Goal: Task Accomplishment & Management: Manage account settings

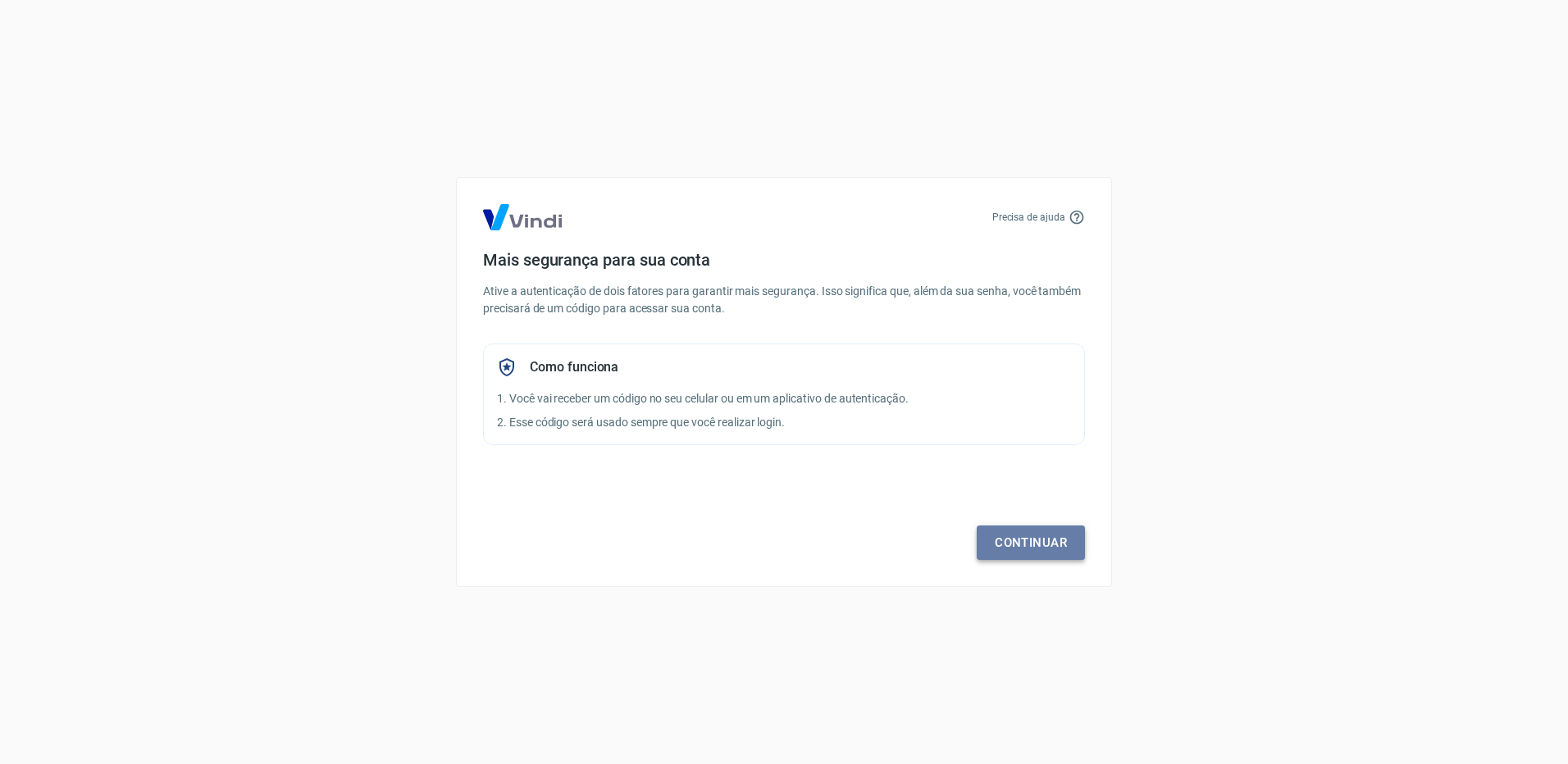
click at [1037, 534] on link "Continuar" at bounding box center [1030, 543] width 108 height 35
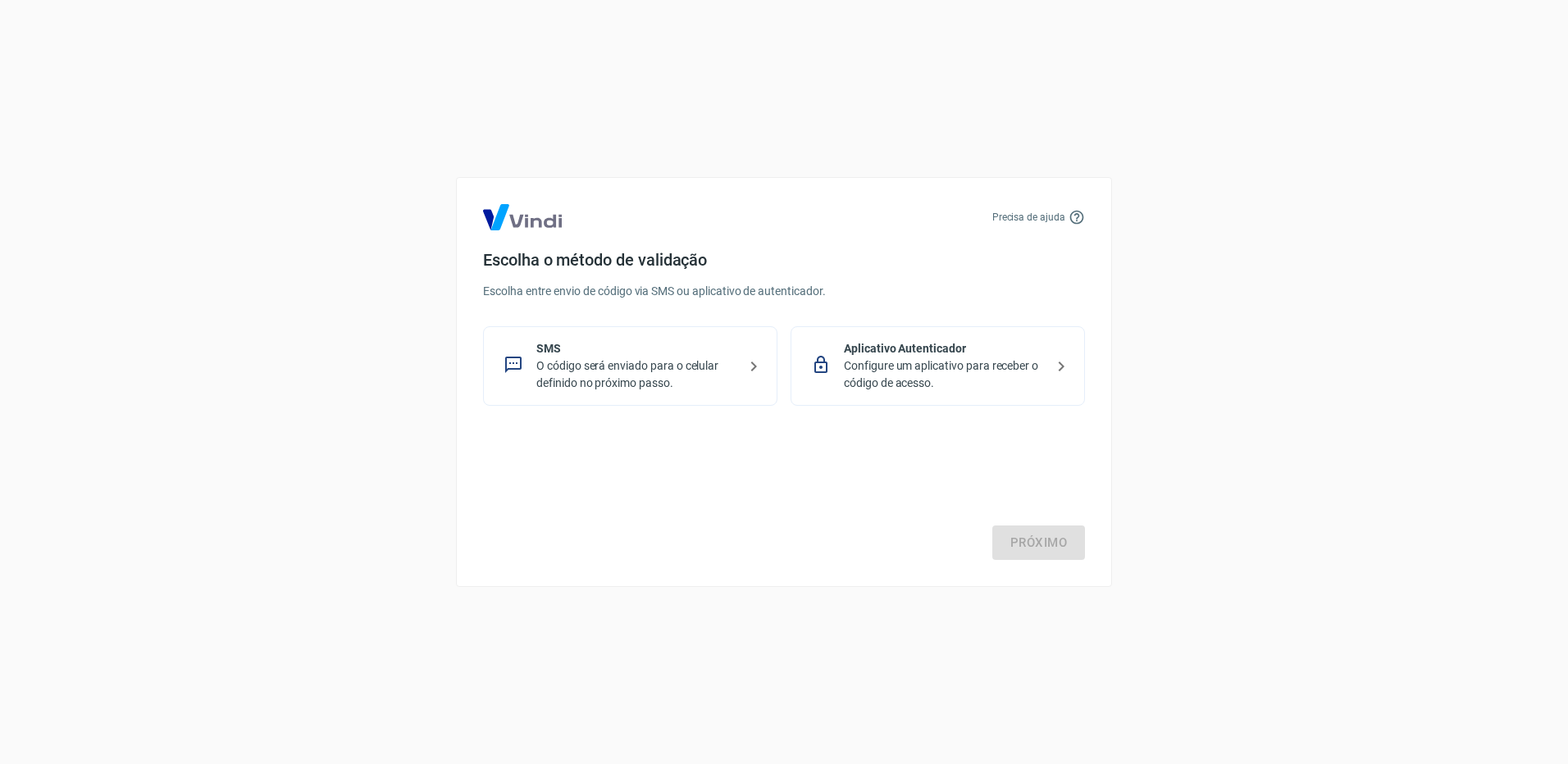
click at [651, 369] on p "O código será enviado para o celular definido no próximo passo." at bounding box center [636, 374] width 201 height 35
click at [1052, 540] on link "Próximo" at bounding box center [1038, 543] width 92 height 35
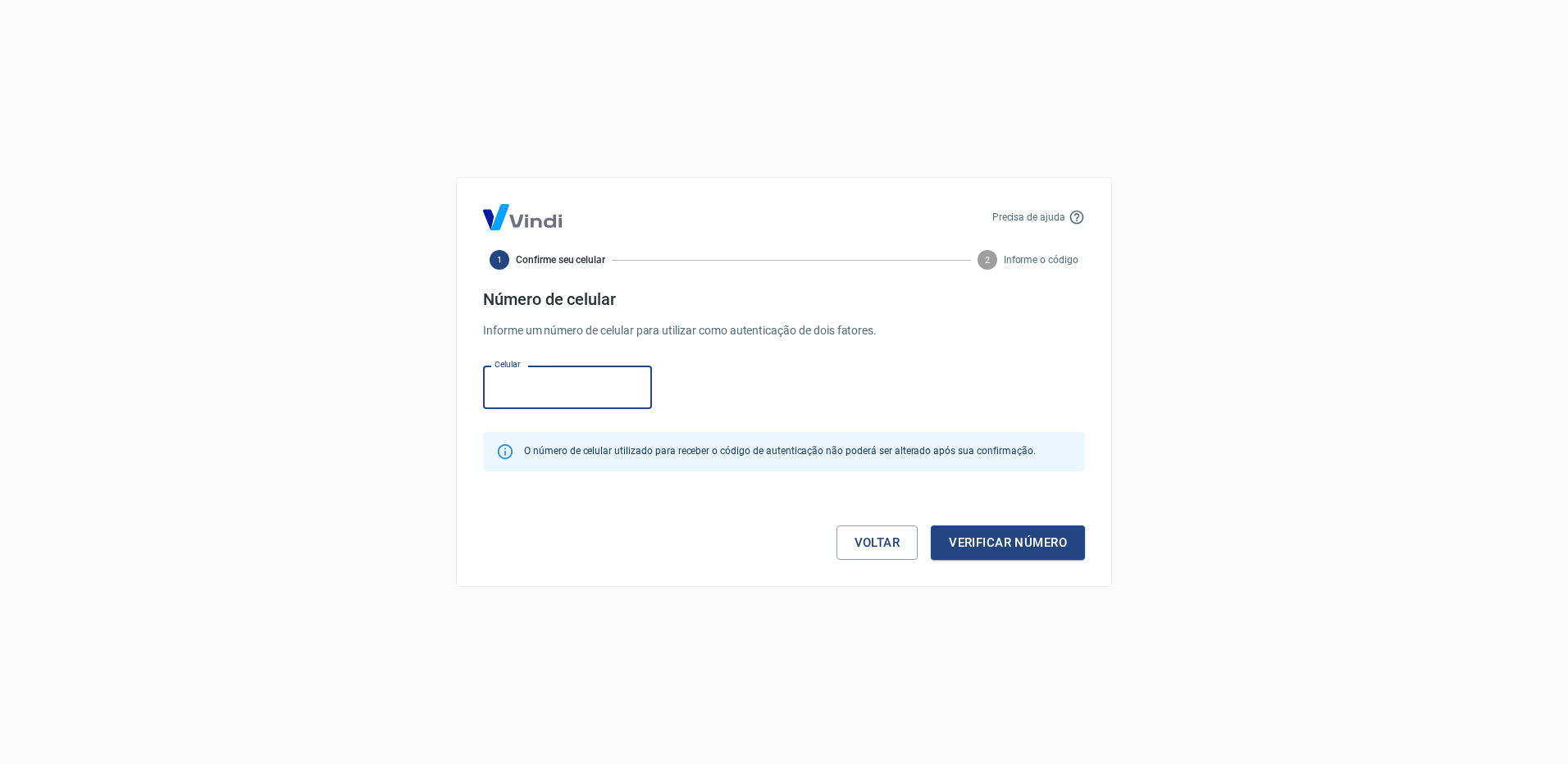
click at [532, 398] on input "Celular" at bounding box center [567, 387] width 169 height 43
type input "[PHONE_NUMBER]"
click at [1021, 537] on button "Verificar número" at bounding box center [1008, 543] width 155 height 35
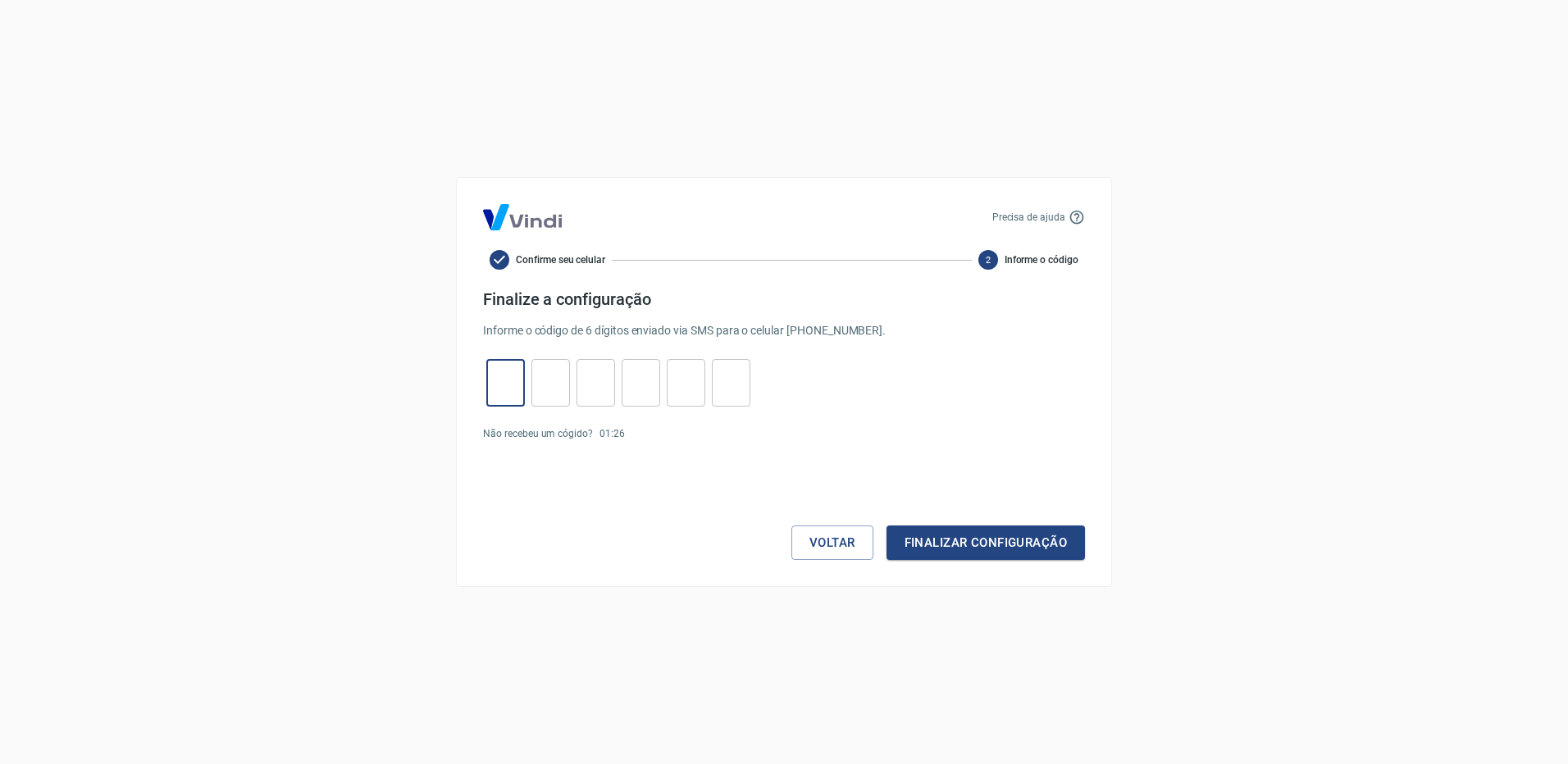
click at [498, 381] on input "tel" at bounding box center [505, 382] width 39 height 35
click at [503, 377] on input "tel" at bounding box center [505, 382] width 39 height 35
click at [661, 438] on link "Enviar novamente" at bounding box center [671, 433] width 79 height 11
click at [512, 382] on input "tel" at bounding box center [505, 382] width 39 height 35
type input "9"
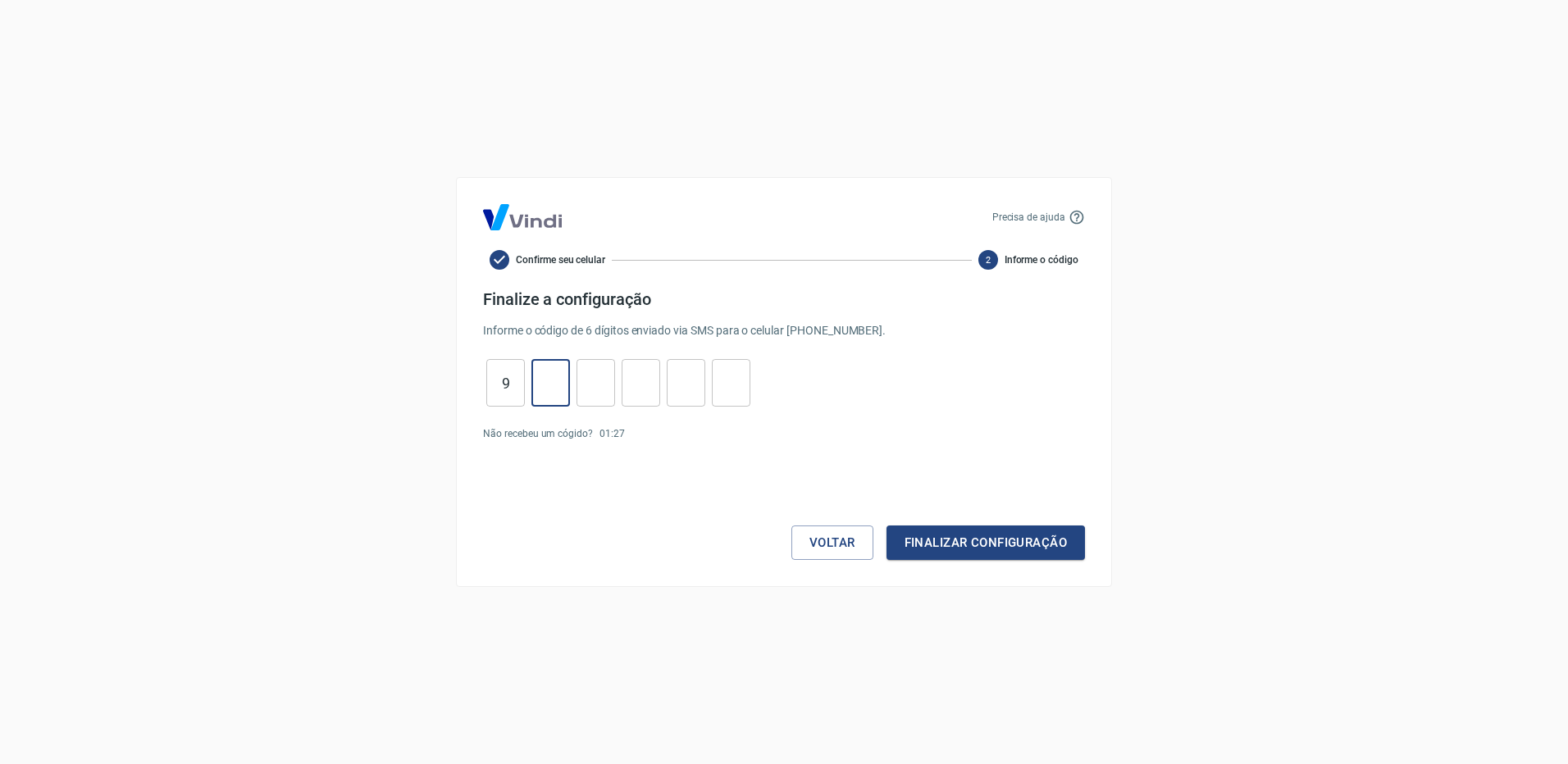
type input "9"
type input "0"
type input "1"
type input "8"
type input "7"
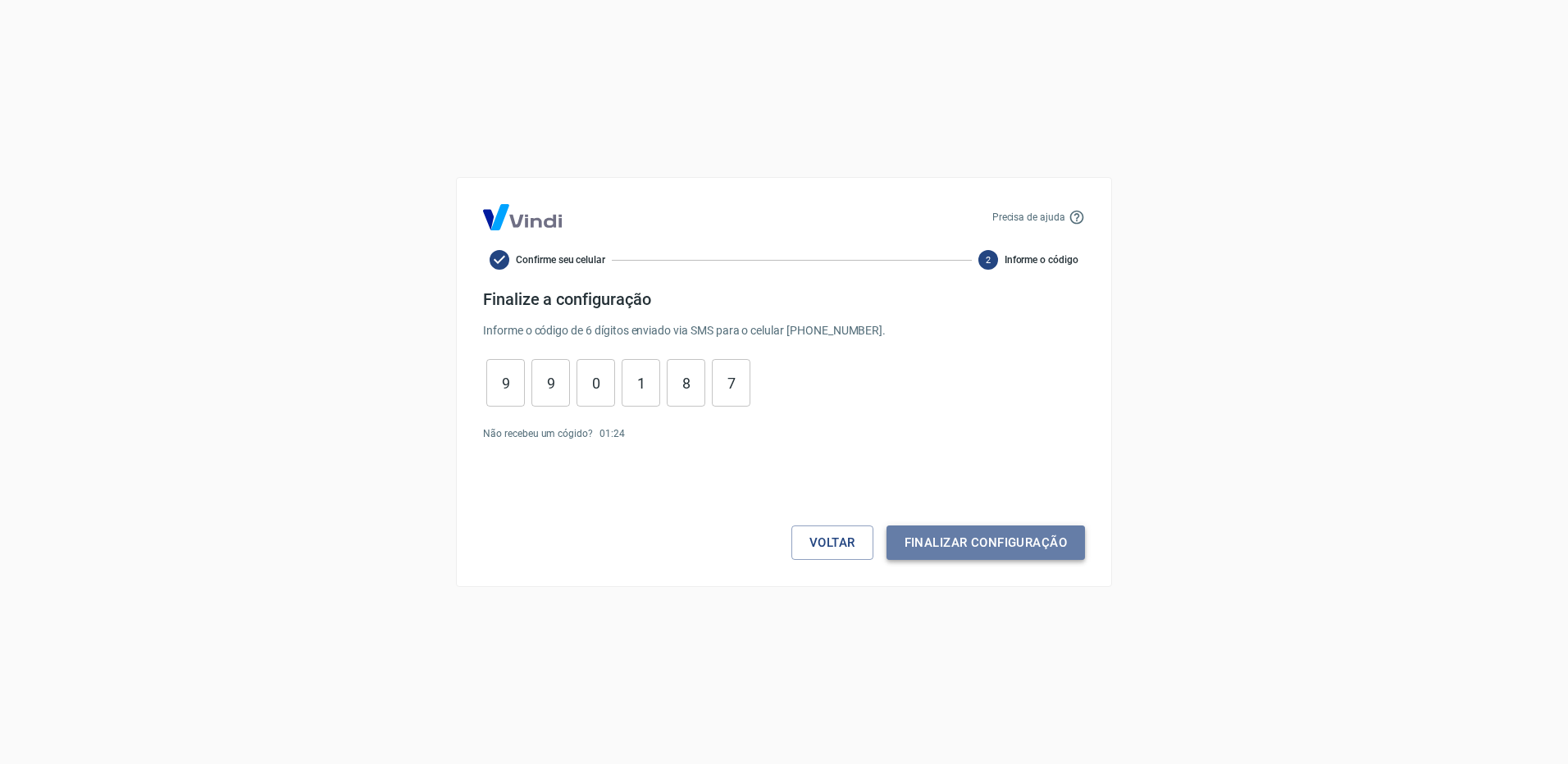
click at [971, 542] on button "Finalizar configuração" at bounding box center [986, 543] width 199 height 35
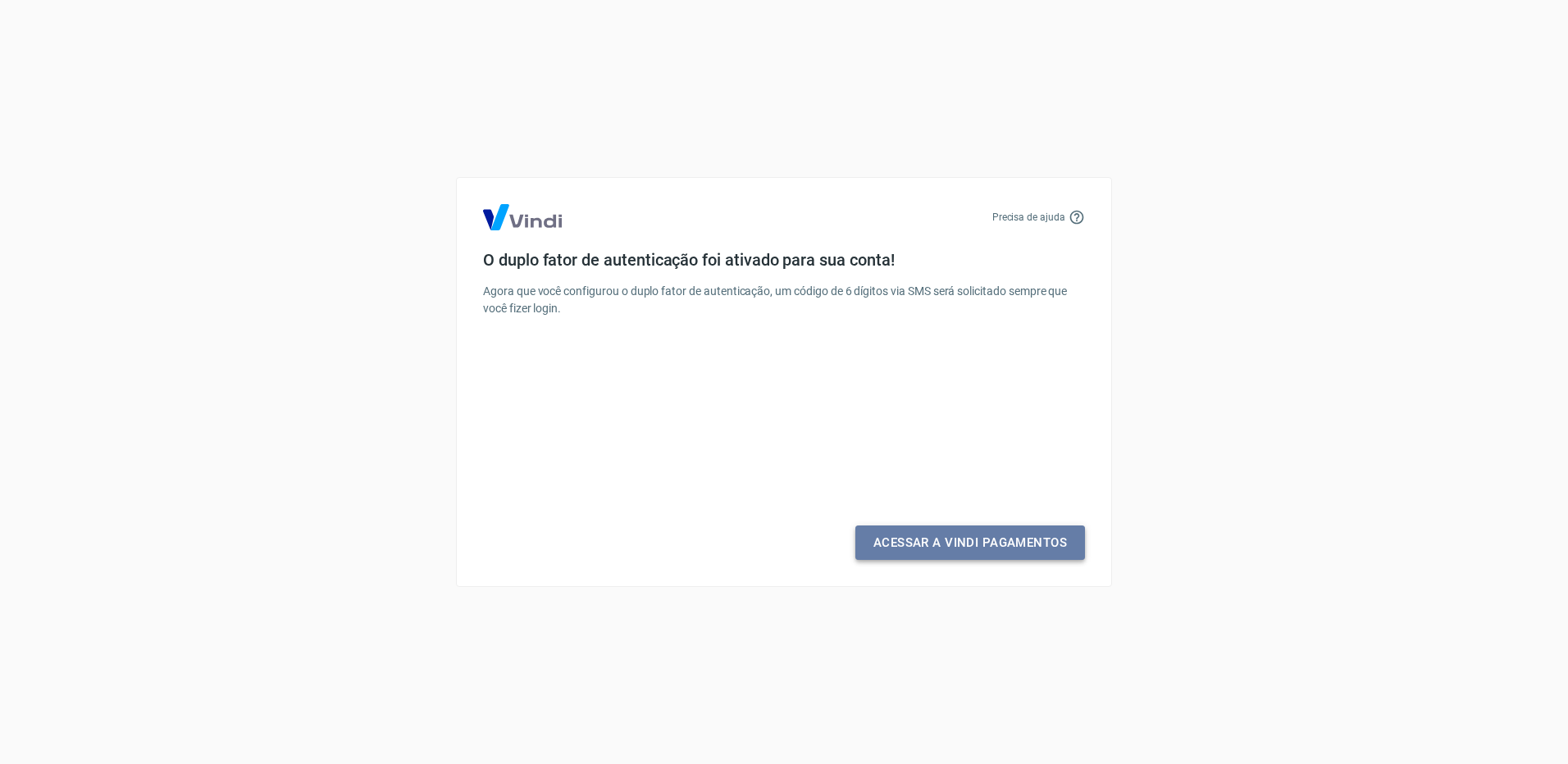
click at [994, 549] on link "Acessar a Vindi Pagamentos" at bounding box center [971, 543] width 230 height 35
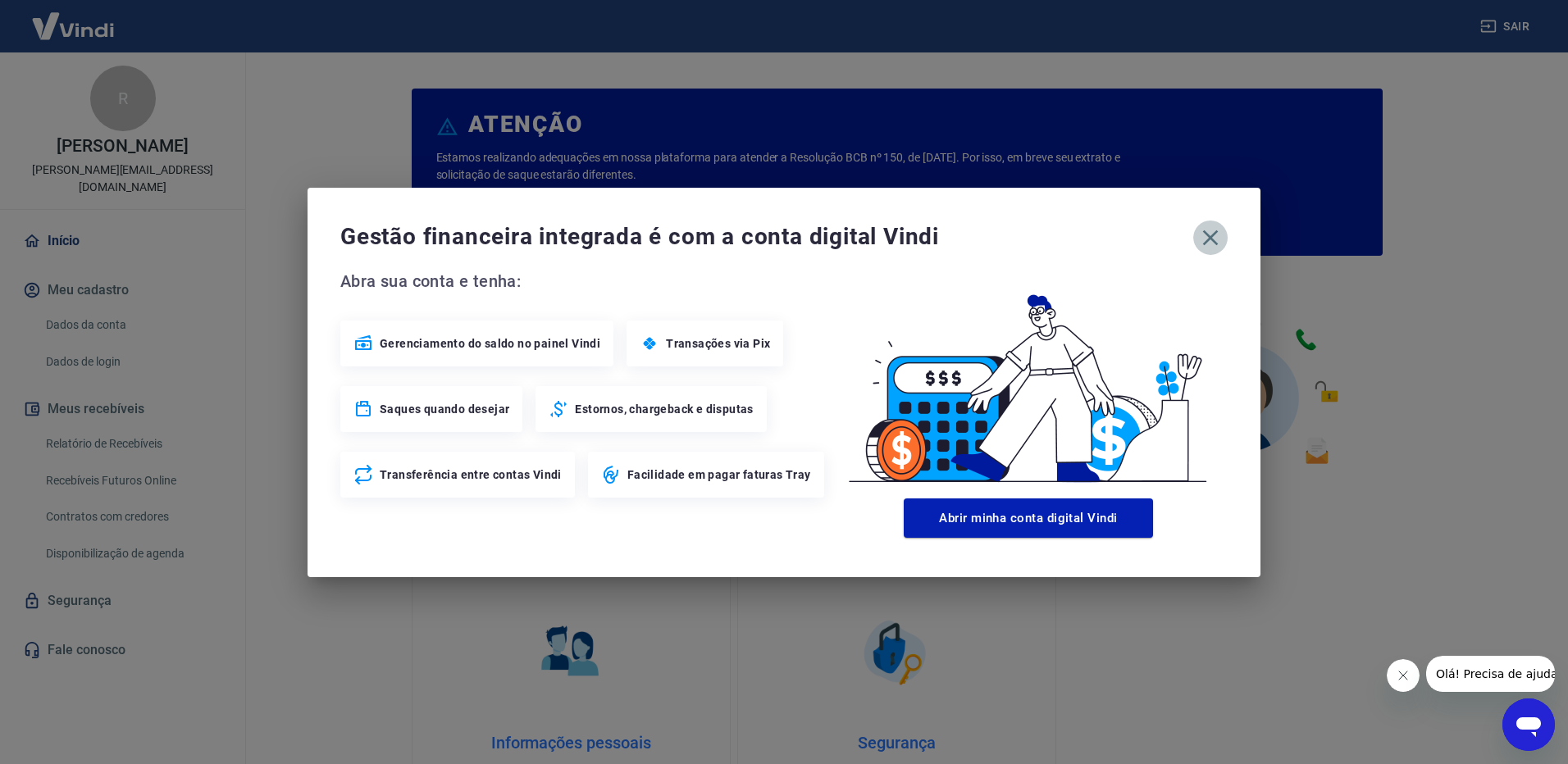
click at [1209, 238] on icon "button" at bounding box center [1211, 237] width 16 height 16
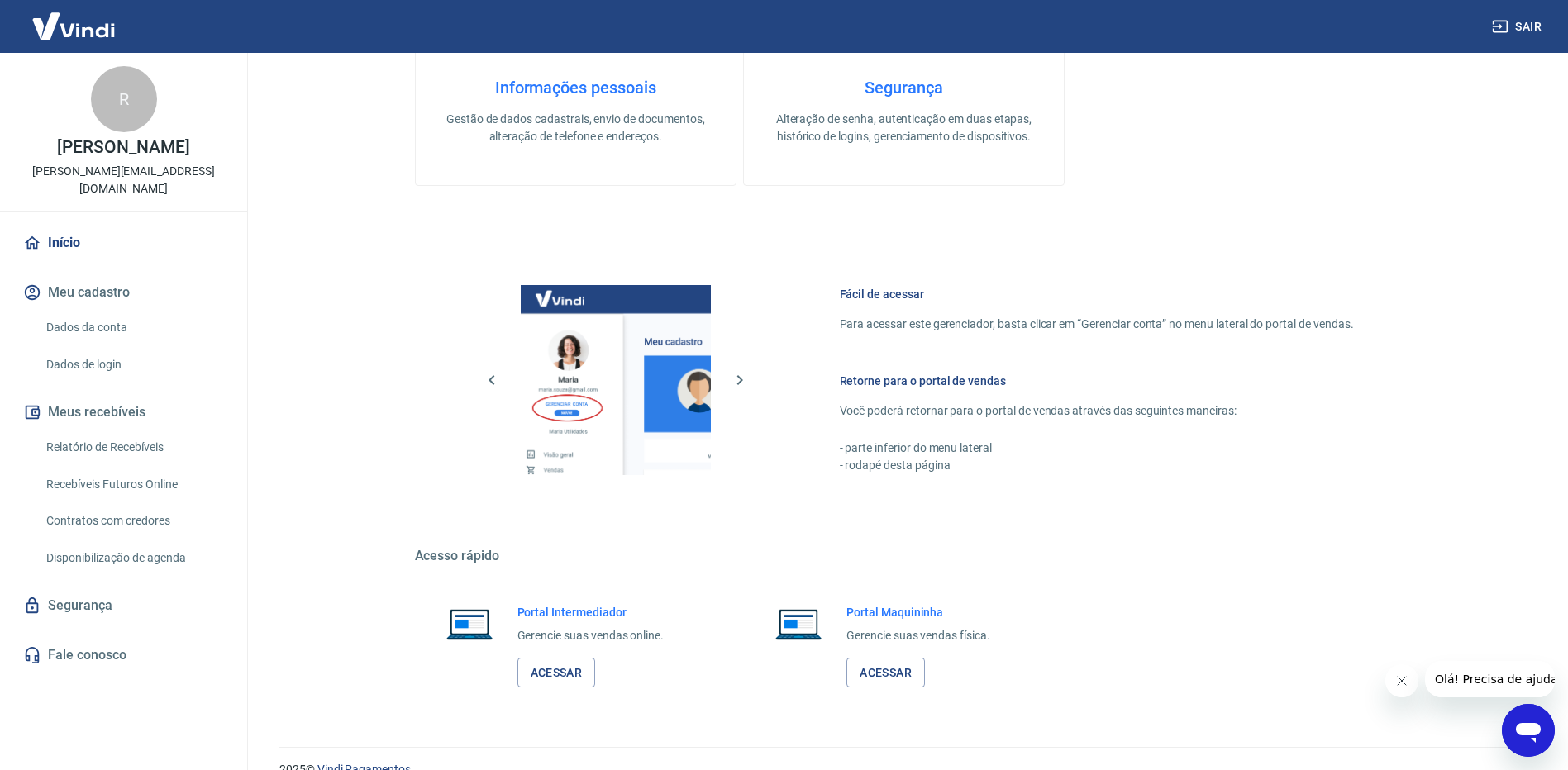
scroll to position [689, 0]
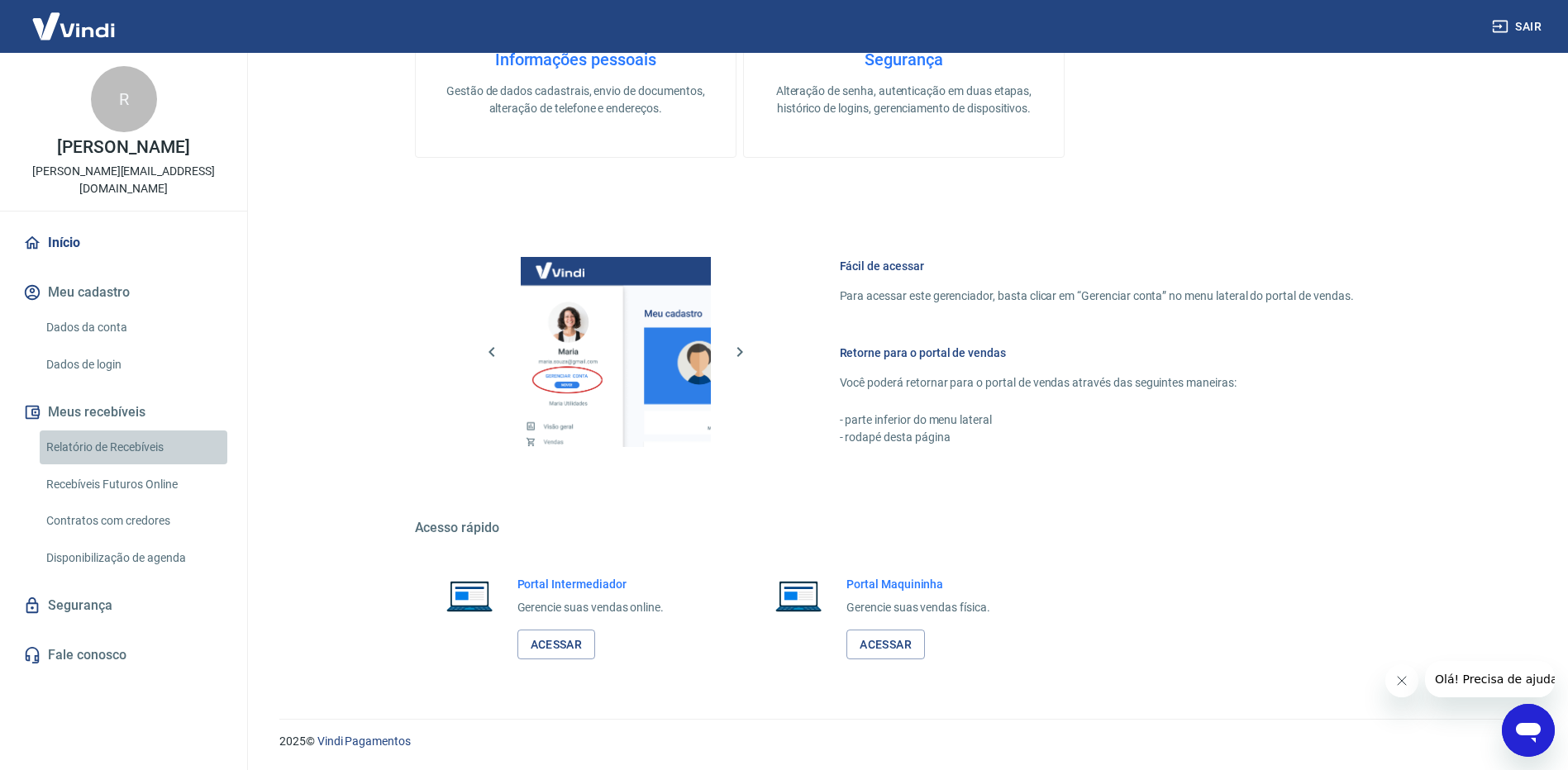
click at [142, 446] on link "Relatório de Recebíveis" at bounding box center [134, 447] width 188 height 34
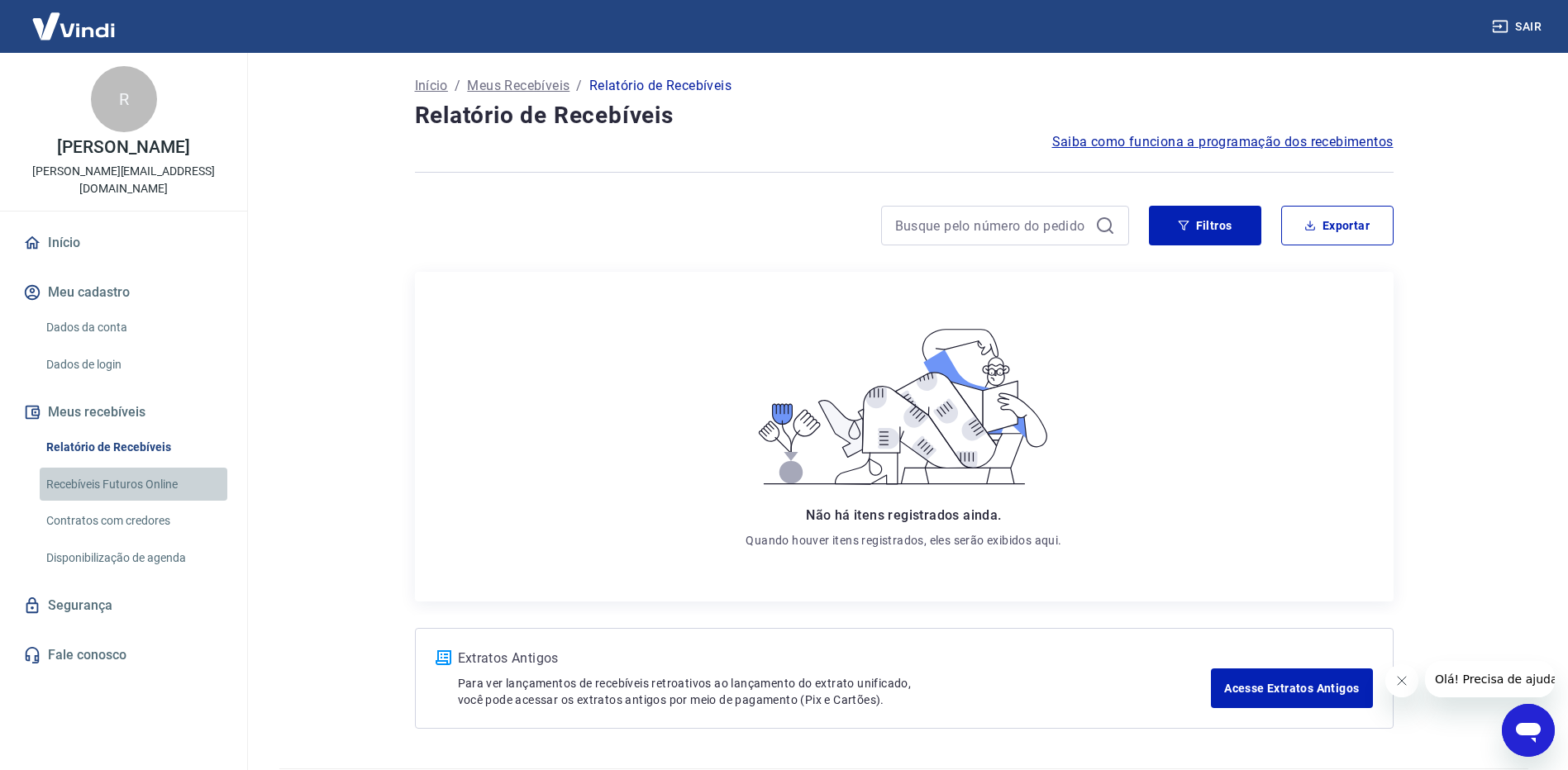
click at [113, 479] on link "Recebíveis Futuros Online" at bounding box center [134, 485] width 188 height 34
click at [65, 238] on link "Início" at bounding box center [123, 243] width 207 height 36
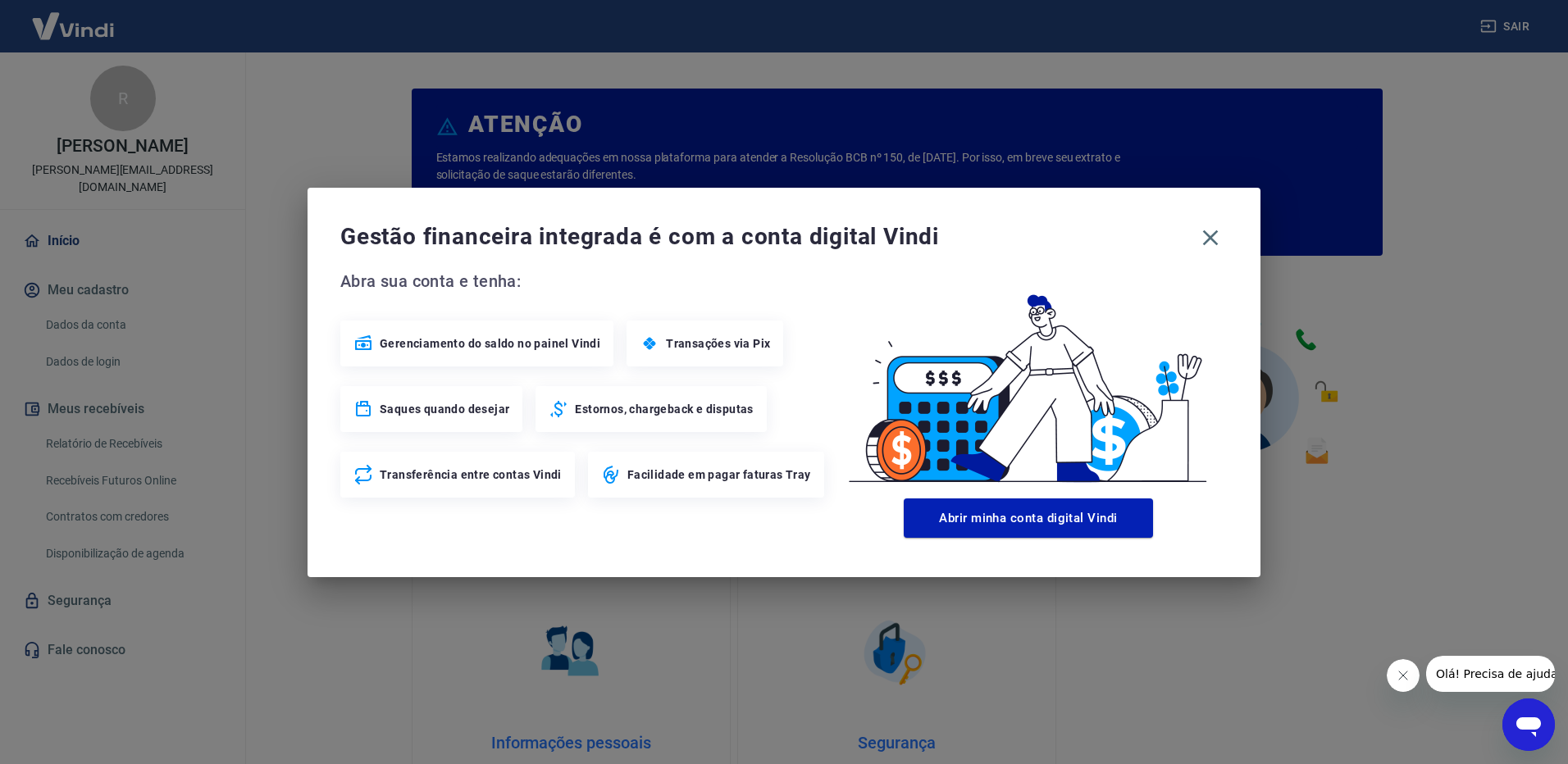
click at [1058, 525] on button "Abrir minha conta digital Vindi" at bounding box center [1028, 518] width 250 height 40
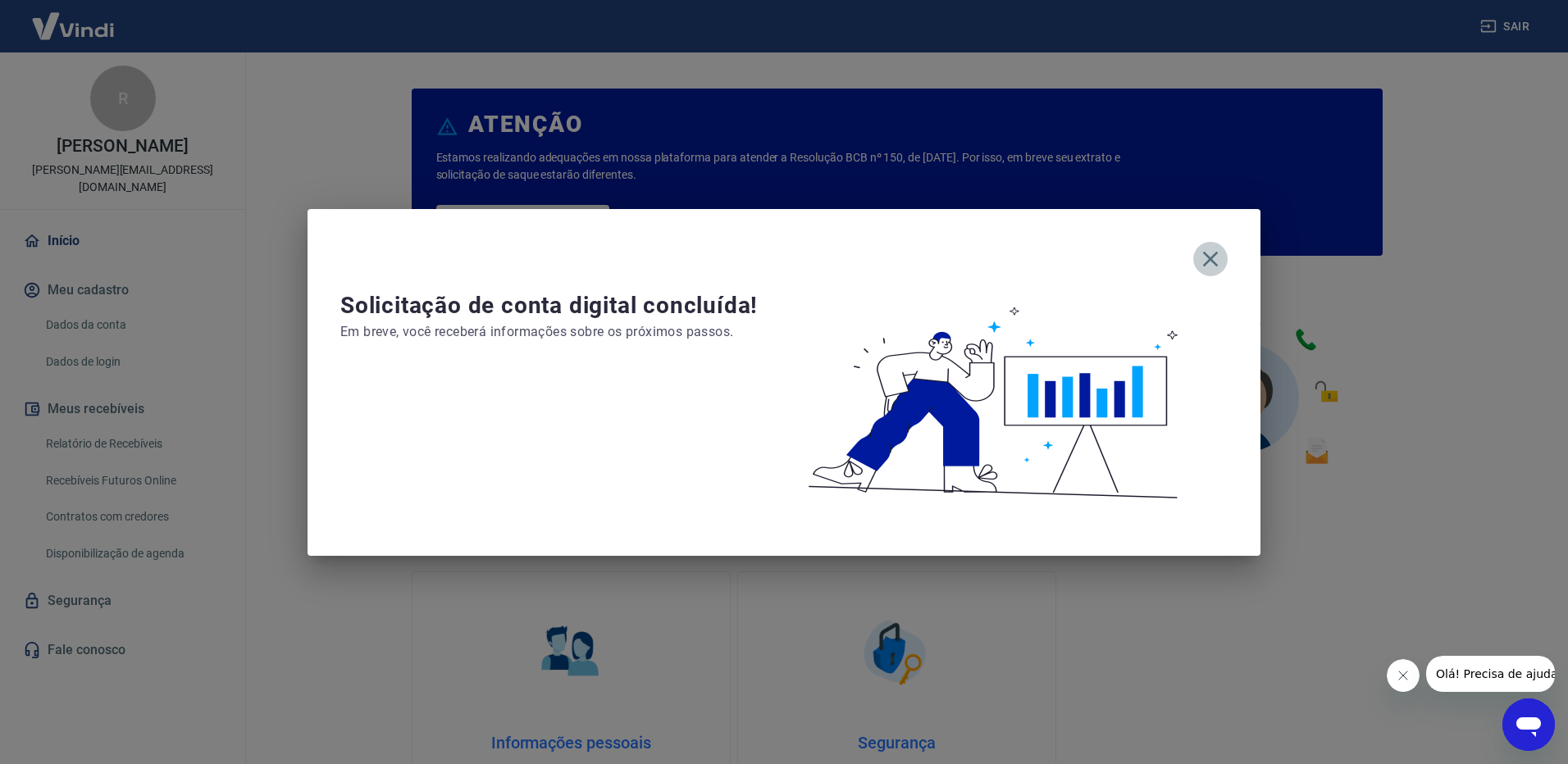
click at [1209, 255] on icon "button" at bounding box center [1211, 259] width 26 height 26
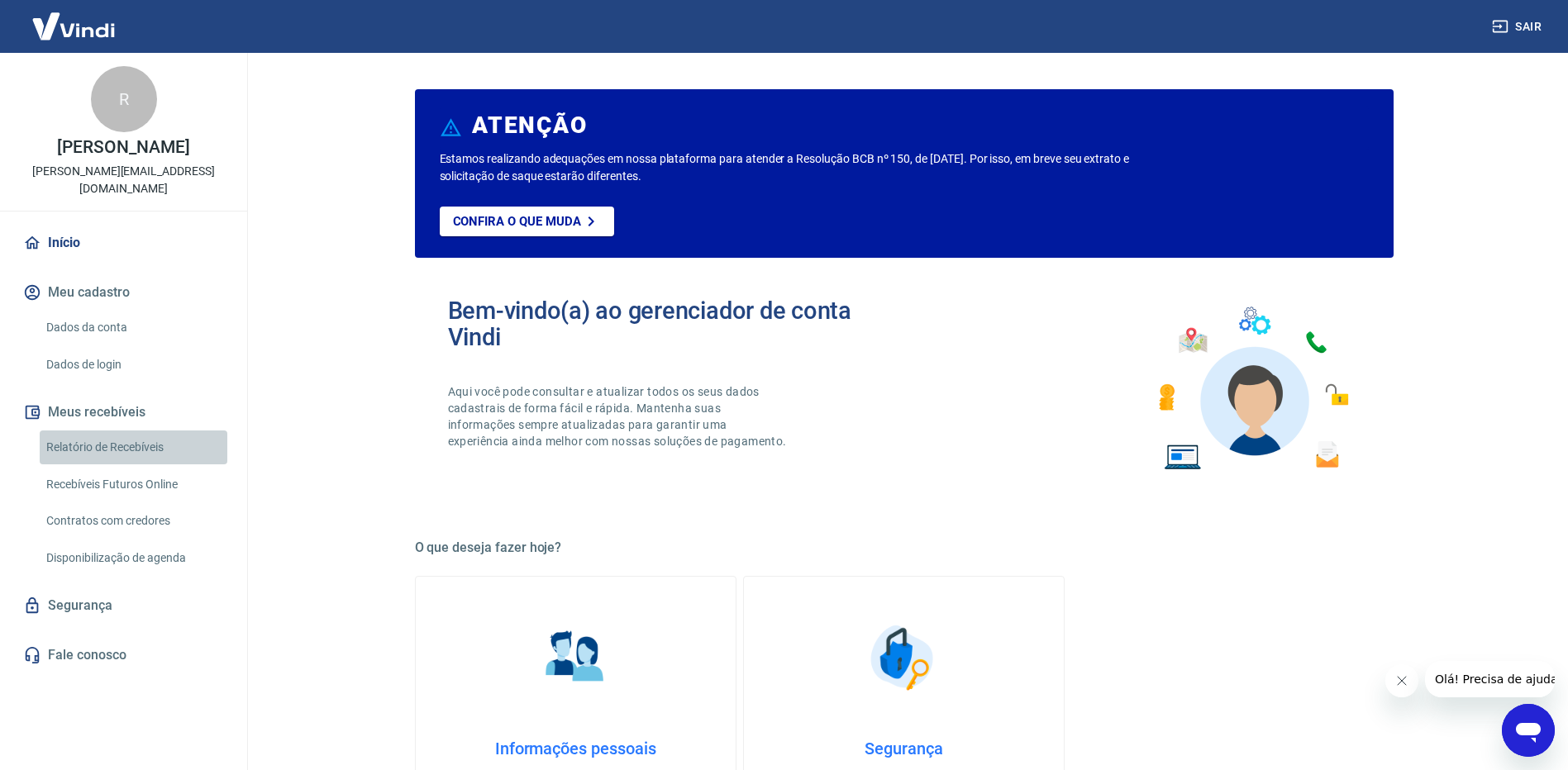
click at [111, 448] on link "Relatório de Recebíveis" at bounding box center [134, 447] width 188 height 34
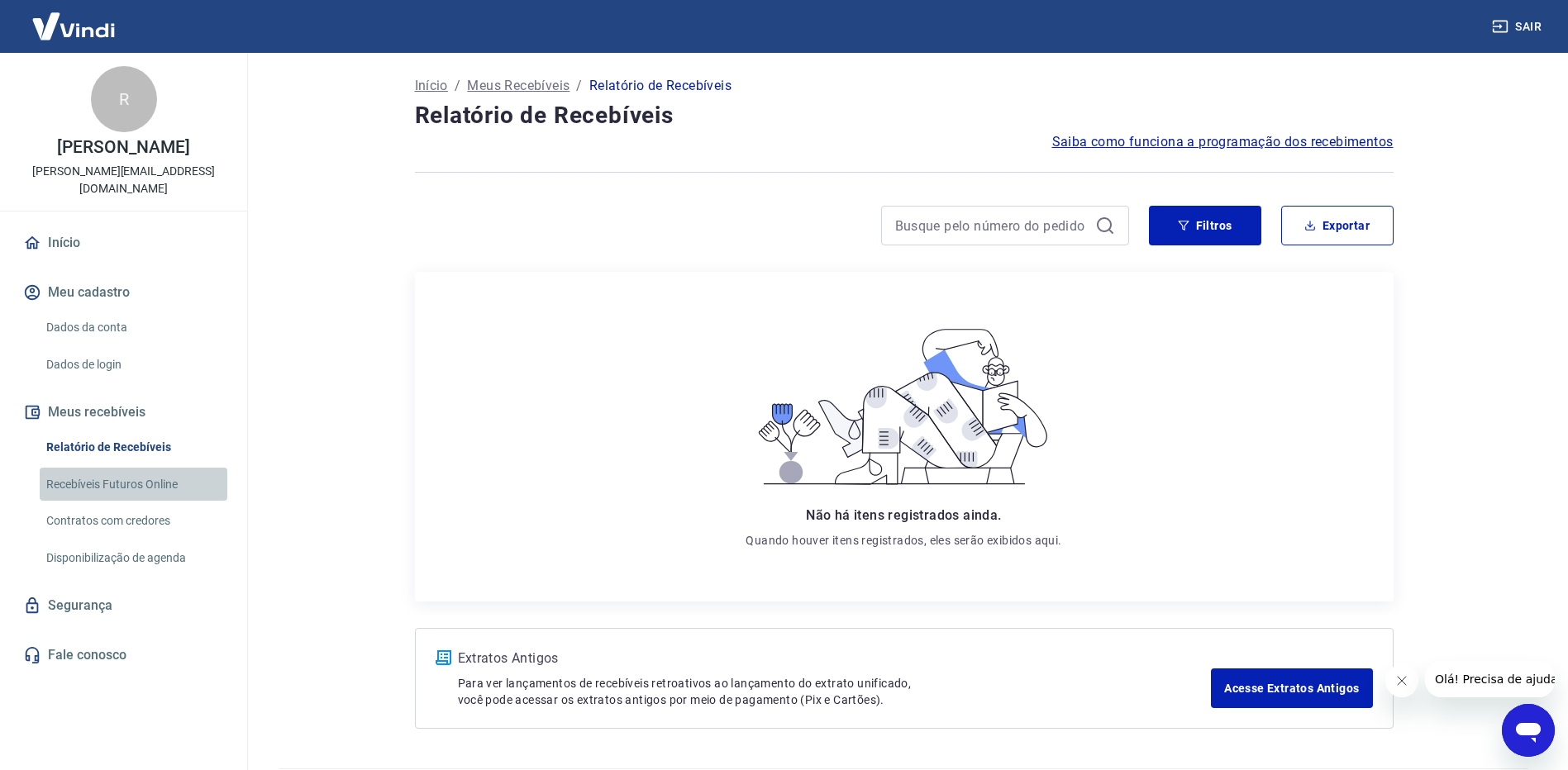
click at [97, 487] on link "Recebíveis Futuros Online" at bounding box center [134, 485] width 188 height 34
click at [116, 446] on link "Relatório de Recebíveis" at bounding box center [134, 447] width 188 height 34
click at [1233, 231] on button "Filtros" at bounding box center [1205, 226] width 112 height 40
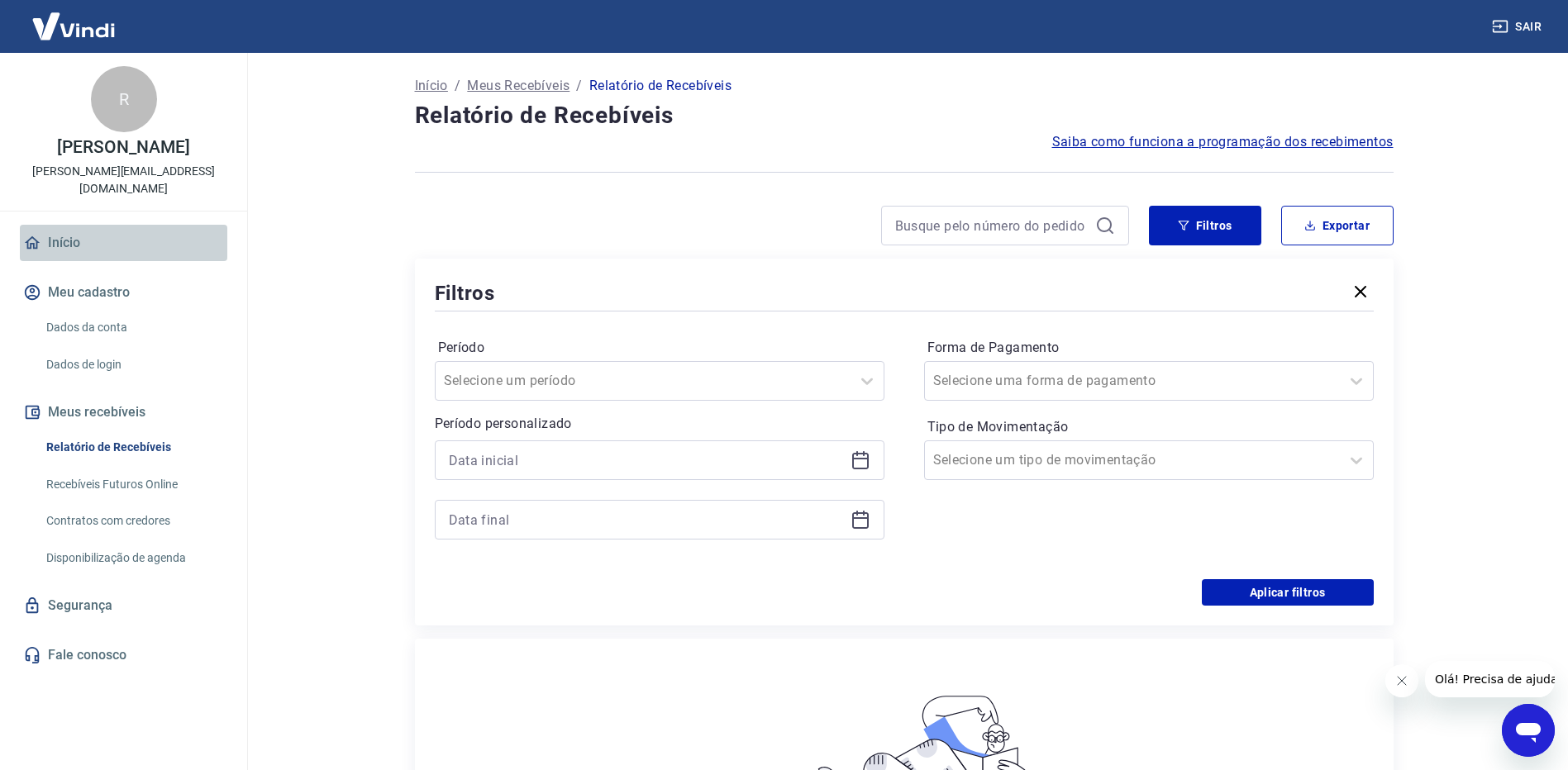
click at [85, 233] on link "Início" at bounding box center [123, 243] width 207 height 36
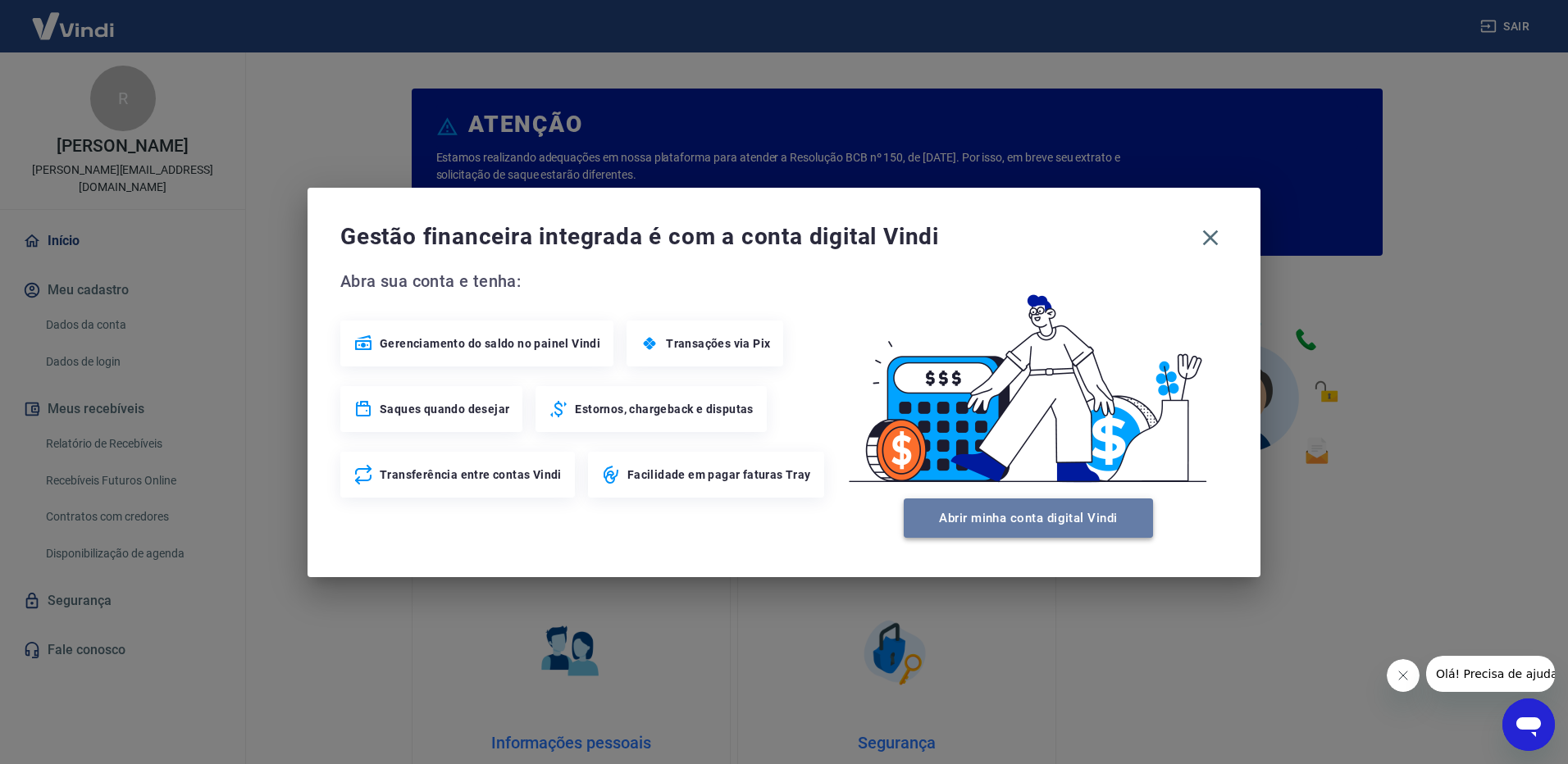
click at [1004, 528] on button "Abrir minha conta digital Vindi" at bounding box center [1028, 518] width 250 height 40
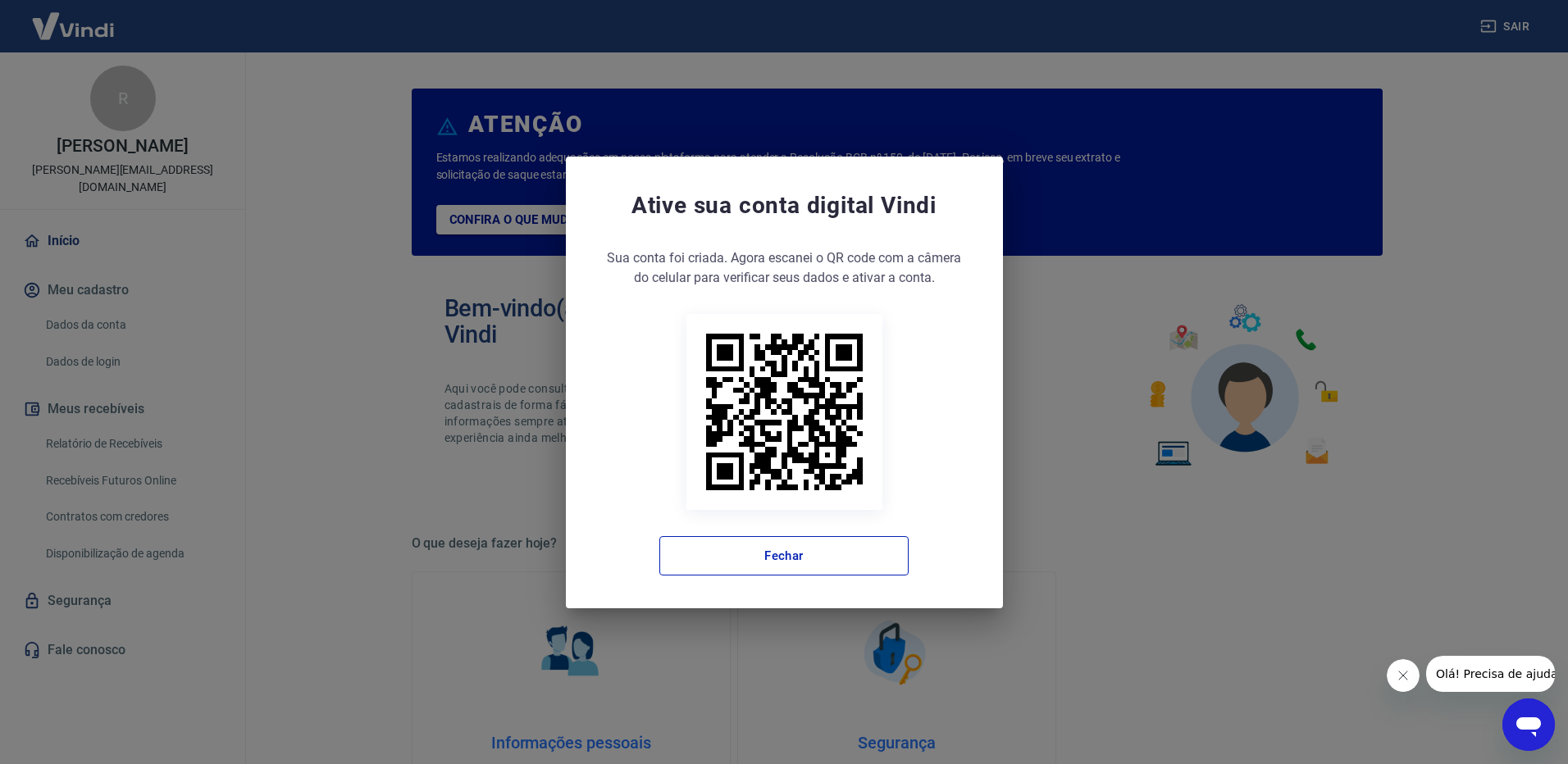
click at [1114, 372] on div "Ative sua conta digital [PERSON_NAME] conta foi criada. Agora clique no botão a…" at bounding box center [784, 382] width 1568 height 764
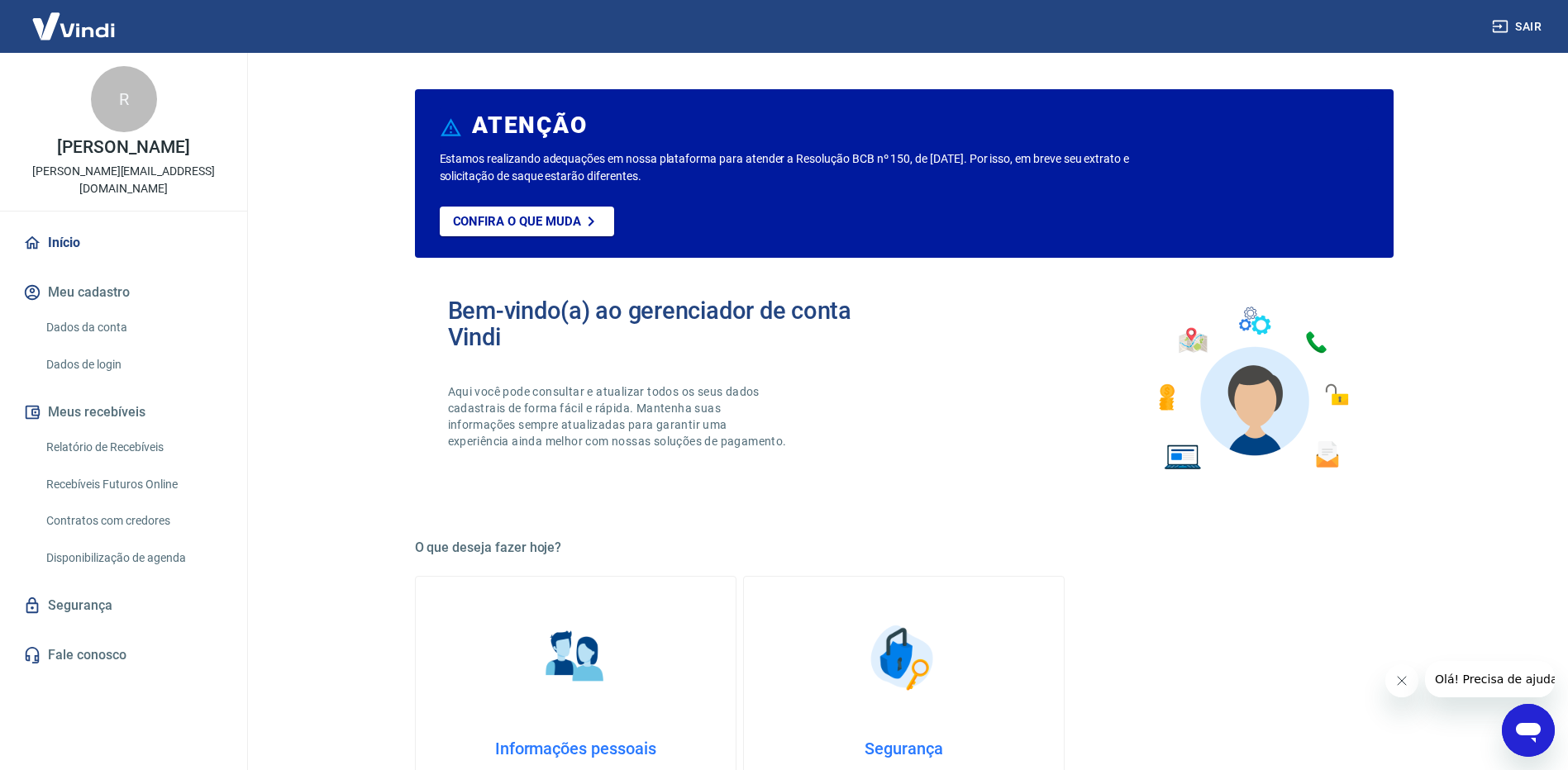
click at [94, 411] on button "Meus recebíveis" at bounding box center [123, 412] width 207 height 36
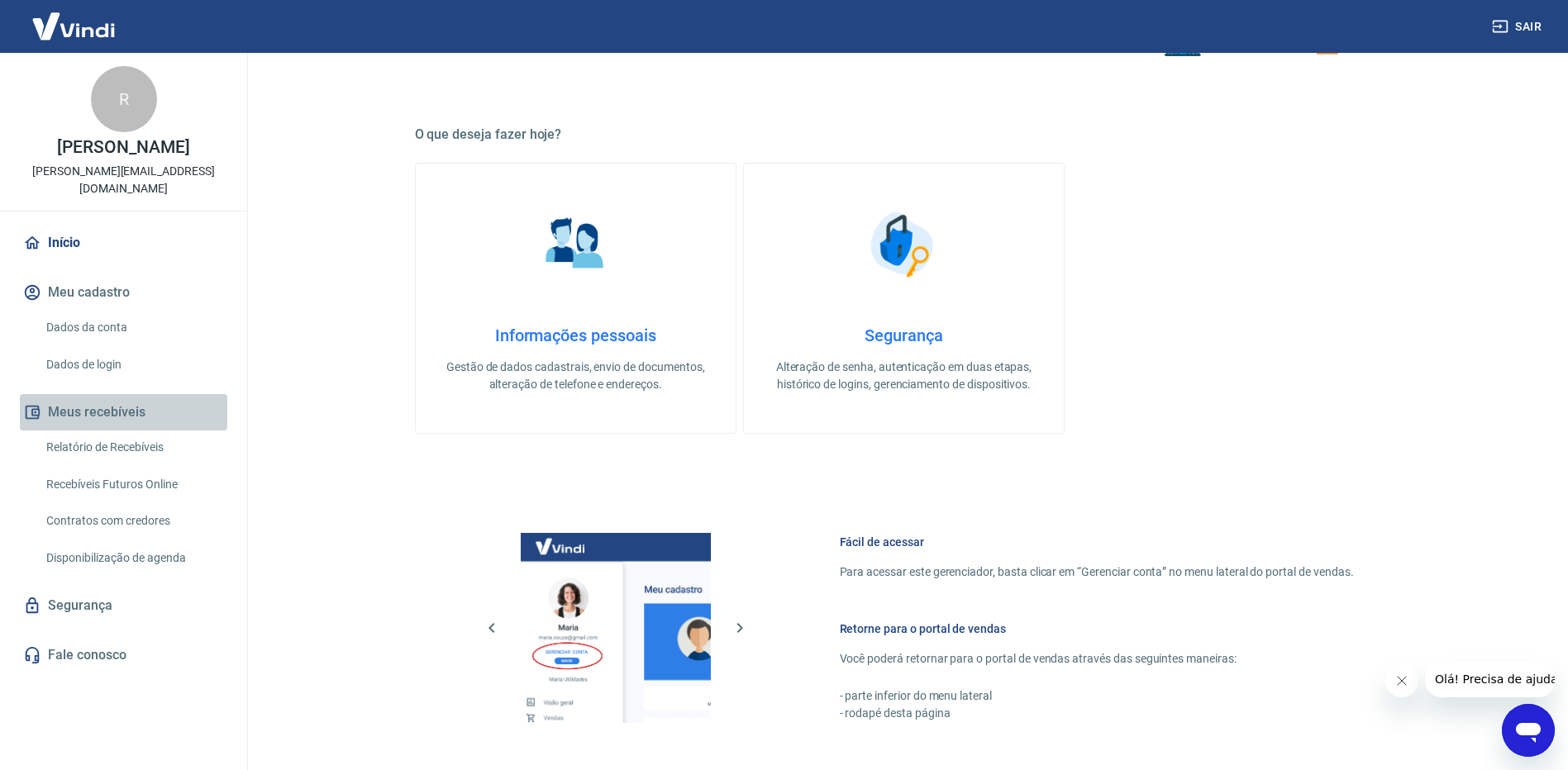
click at [89, 417] on button "Meus recebíveis" at bounding box center [123, 412] width 207 height 36
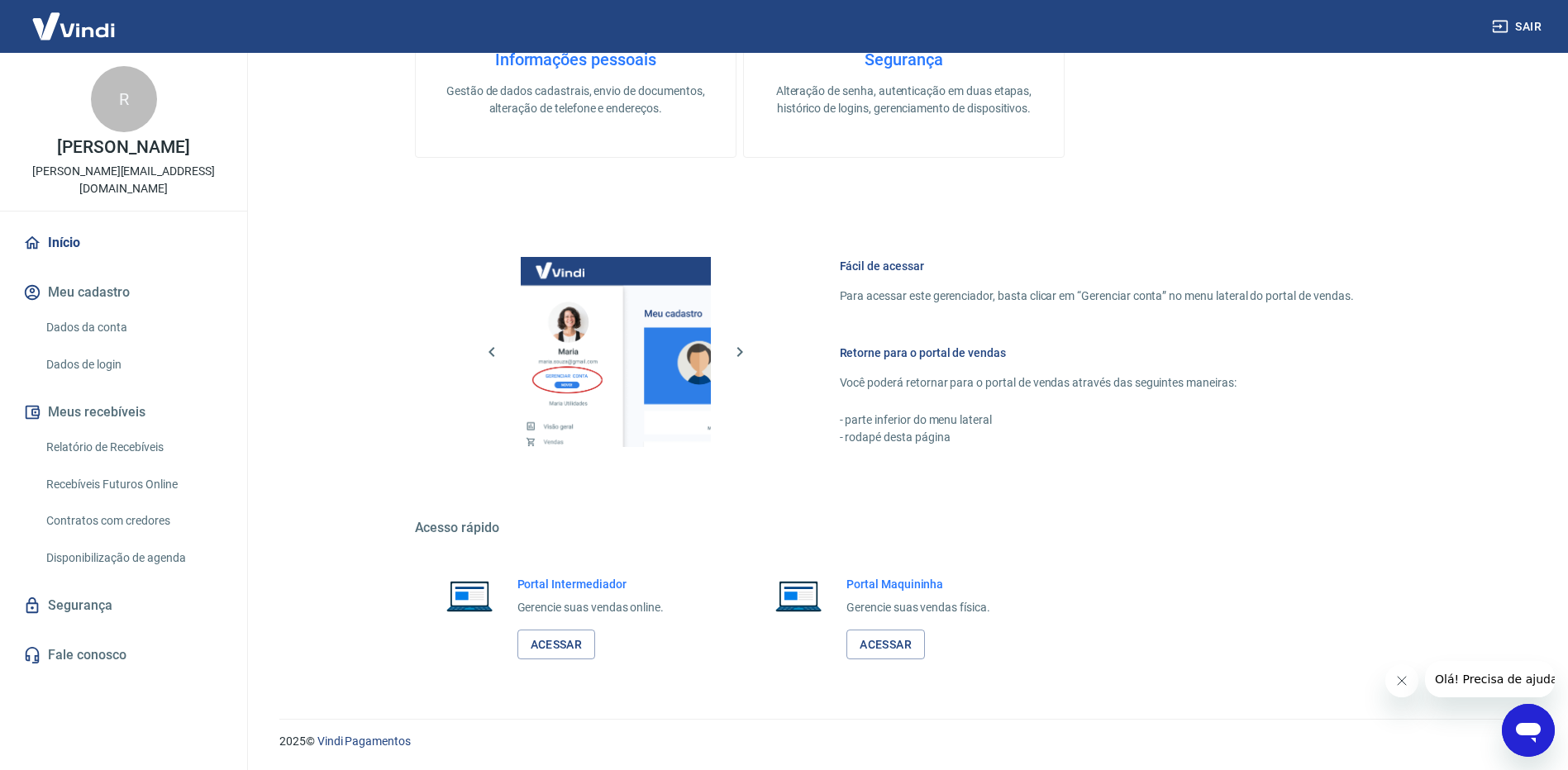
click at [140, 487] on link "Recebíveis Futuros Online" at bounding box center [134, 485] width 188 height 34
